Goal: Task Accomplishment & Management: Manage account settings

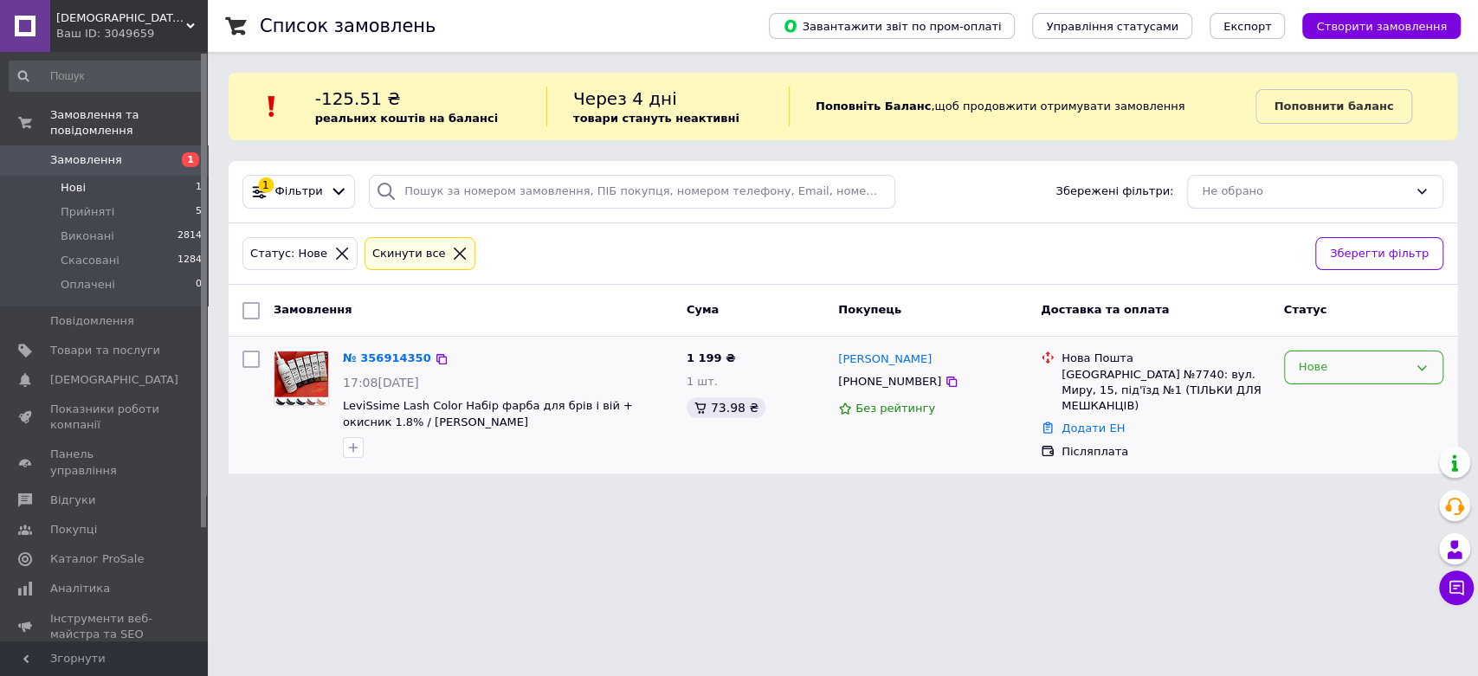
click at [1339, 364] on div "Нове" at bounding box center [1353, 367] width 109 height 18
click at [1316, 400] on li "Прийнято" at bounding box center [1364, 404] width 158 height 32
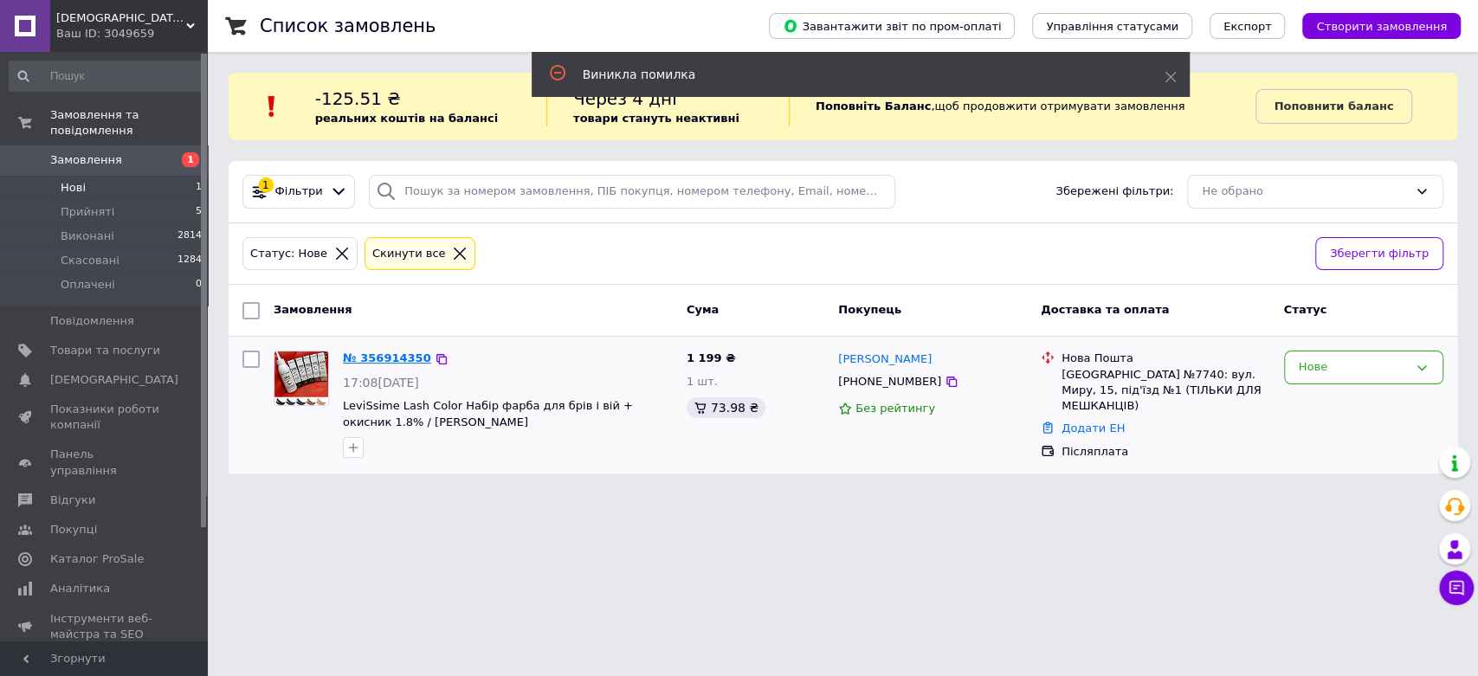
click at [376, 354] on link "№ 356914350" at bounding box center [387, 357] width 88 height 13
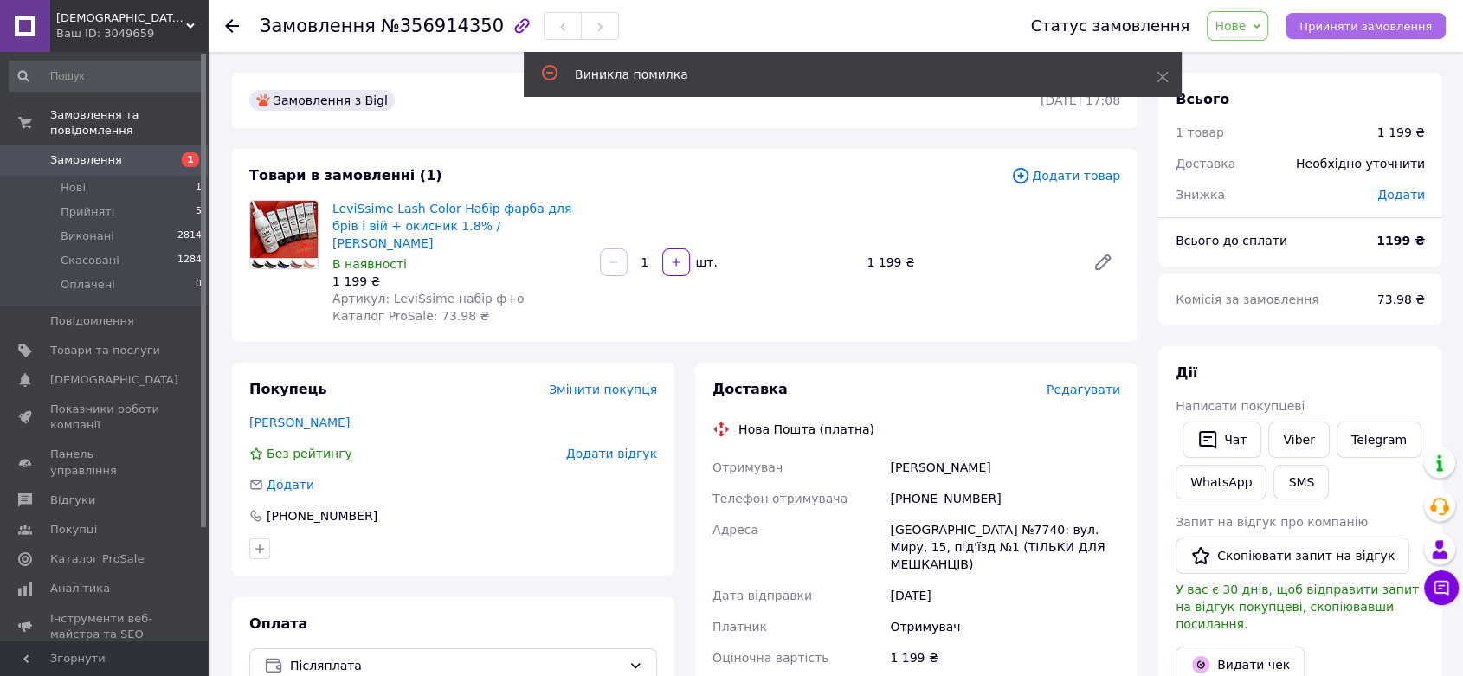
click at [1313, 26] on button "Прийняти замовлення" at bounding box center [1366, 26] width 160 height 26
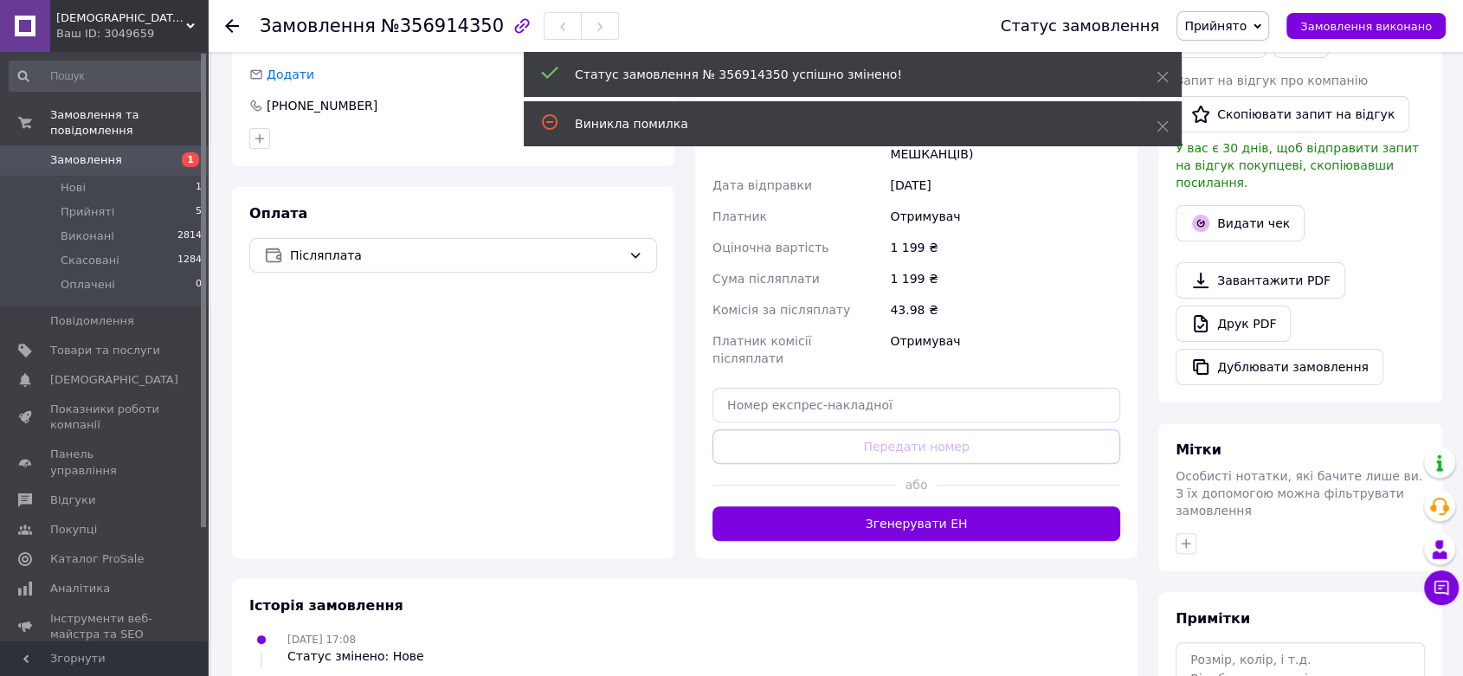
scroll to position [480, 0]
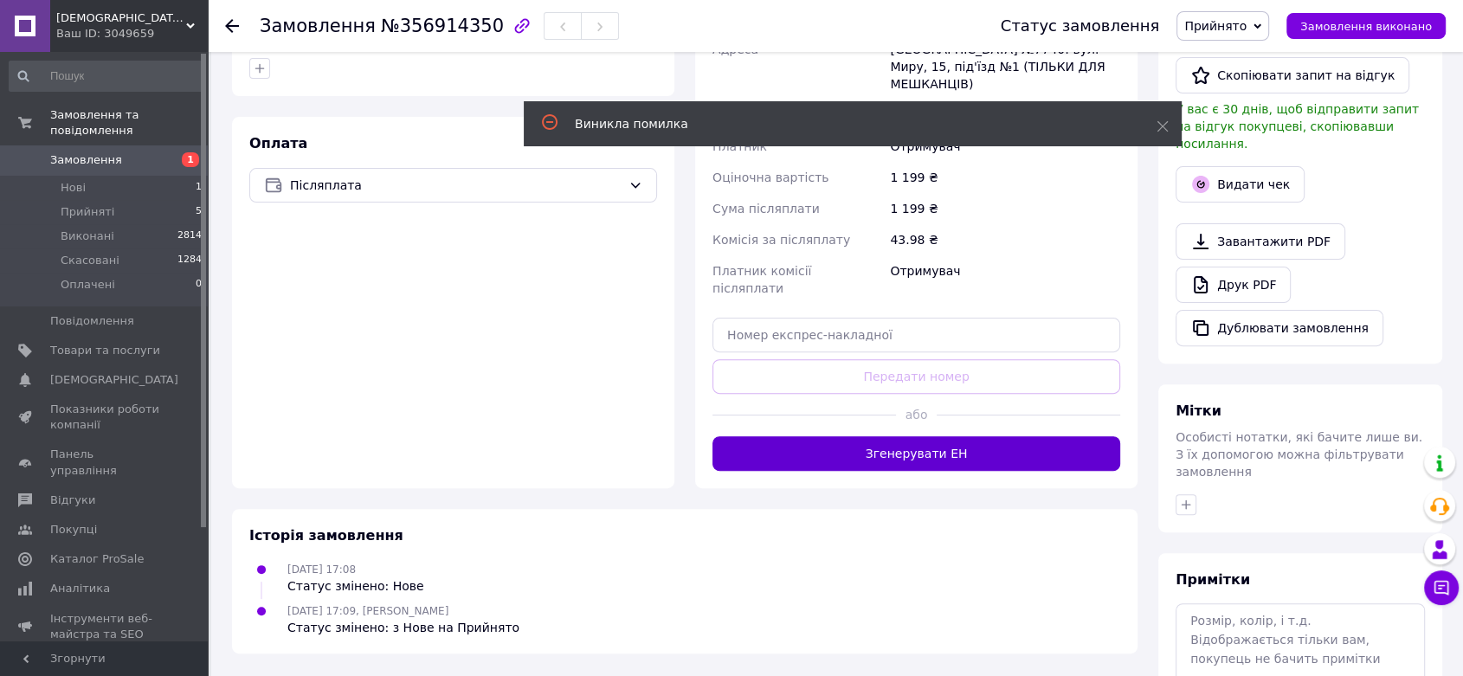
click at [873, 471] on button "Згенерувати ЕН" at bounding box center [916, 453] width 408 height 35
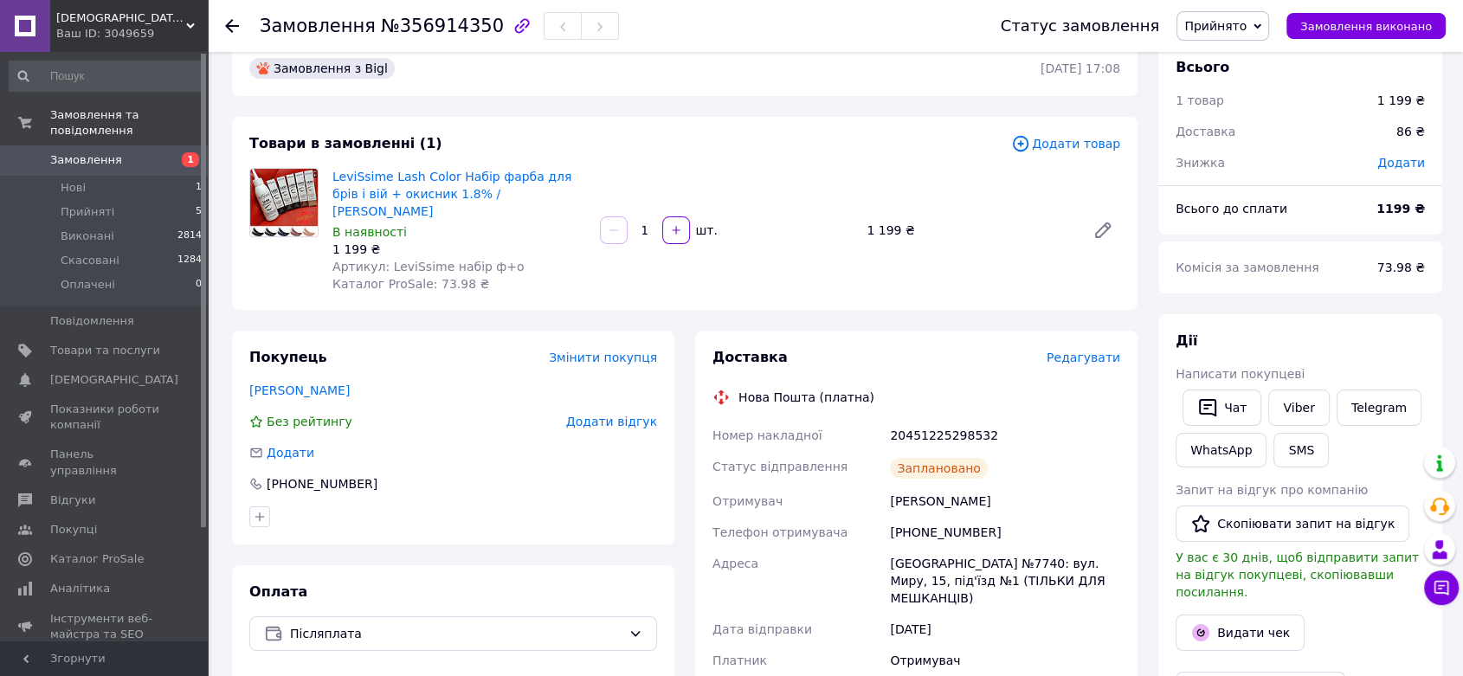
scroll to position [0, 0]
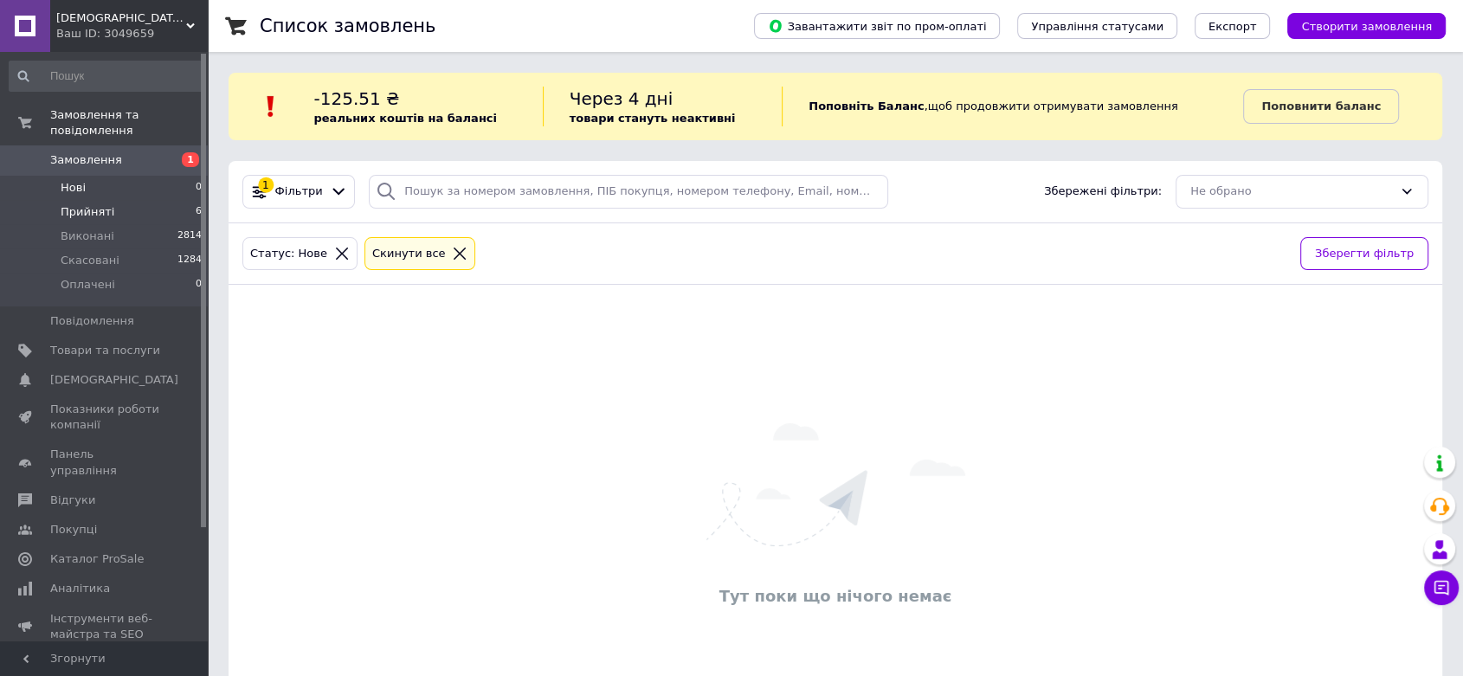
click at [84, 204] on span "Прийняті" at bounding box center [88, 212] width 54 height 16
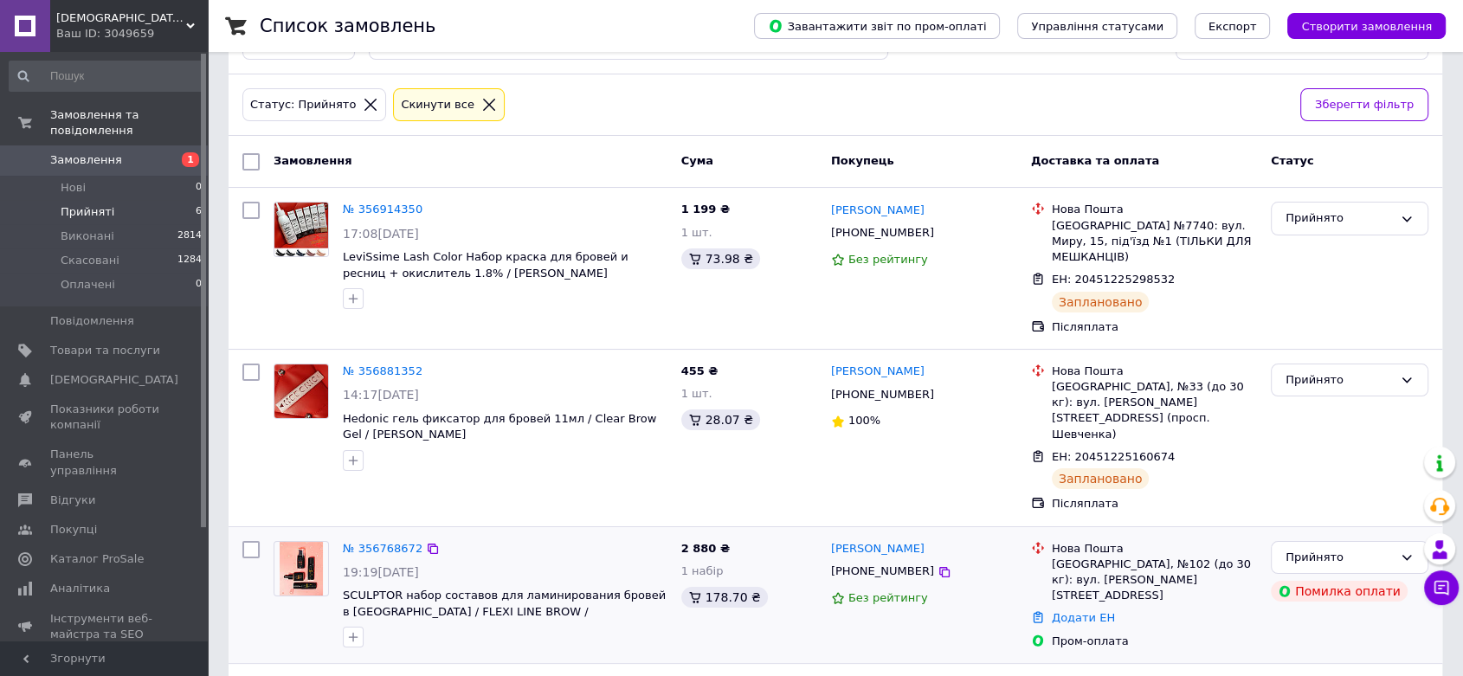
scroll to position [96, 0]
